Goal: Task Accomplishment & Management: Manage account settings

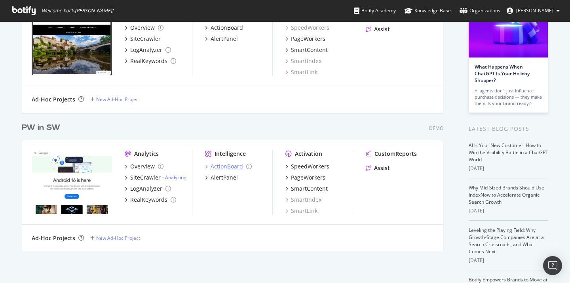
scroll to position [134, 0]
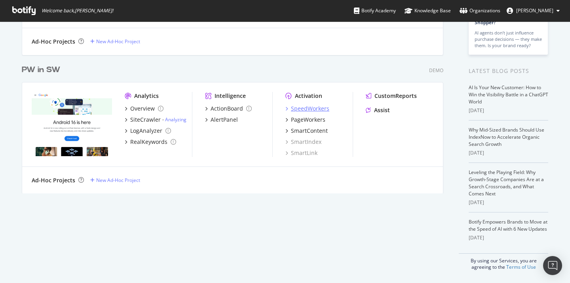
click at [312, 111] on div "SpeedWorkers" at bounding box center [310, 108] width 38 height 8
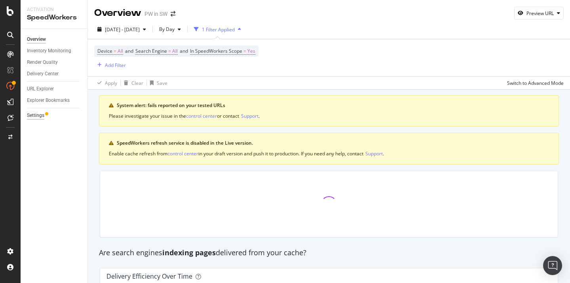
click at [33, 112] on div "Settings" at bounding box center [35, 115] width 17 height 8
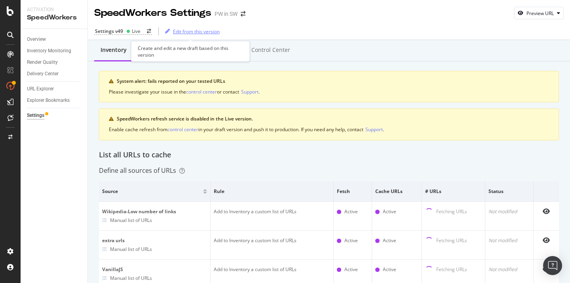
click at [185, 31] on div "Edit from this version" at bounding box center [196, 31] width 47 height 7
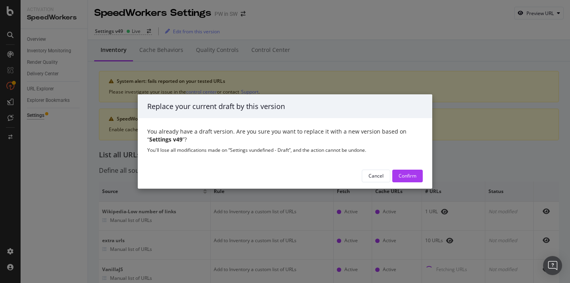
click at [376, 168] on div "Cancel Confirm" at bounding box center [285, 175] width 294 height 25
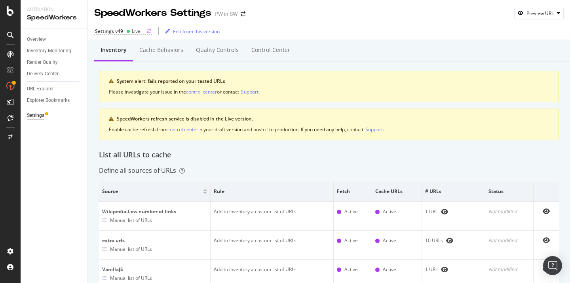
click at [118, 32] on div "Settings v49" at bounding box center [109, 31] width 28 height 7
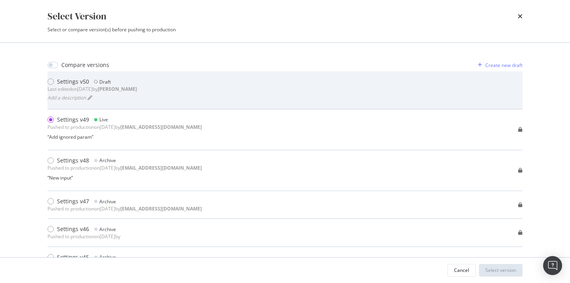
click at [192, 97] on div "Settings v50 Draft Last edited on [DATE] by [PERSON_NAME] a description" at bounding box center [284, 90] width 475 height 25
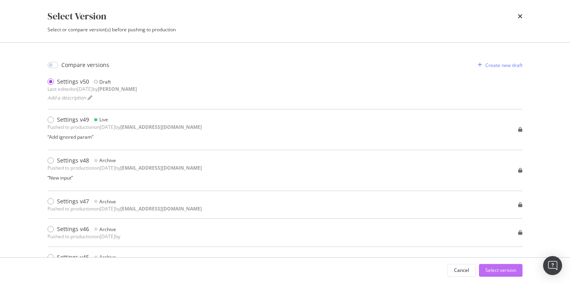
click at [492, 267] on div "Select version" at bounding box center [500, 269] width 31 height 7
